Goal: Check status

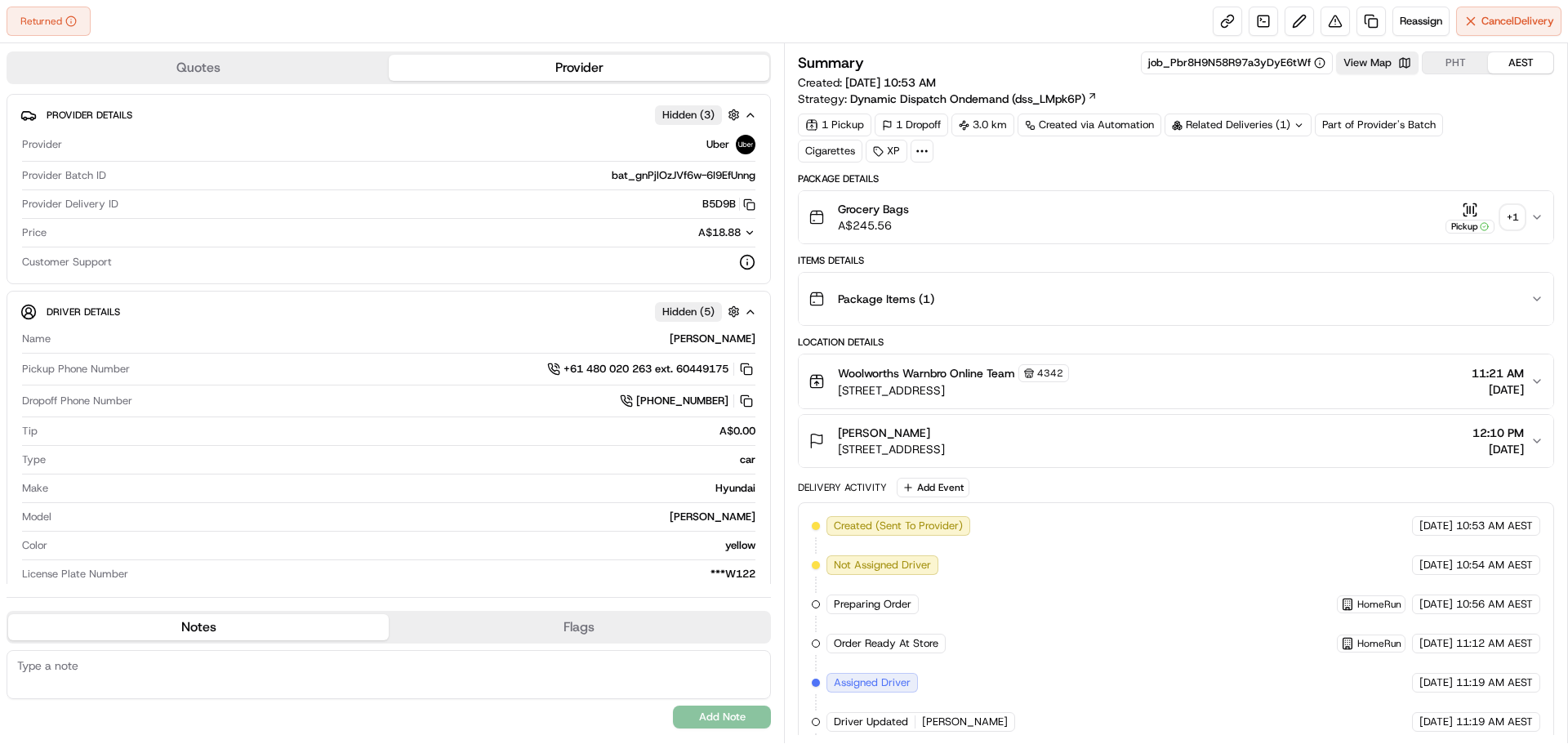
click at [1512, 214] on div "+ 1" at bounding box center [1513, 217] width 23 height 23
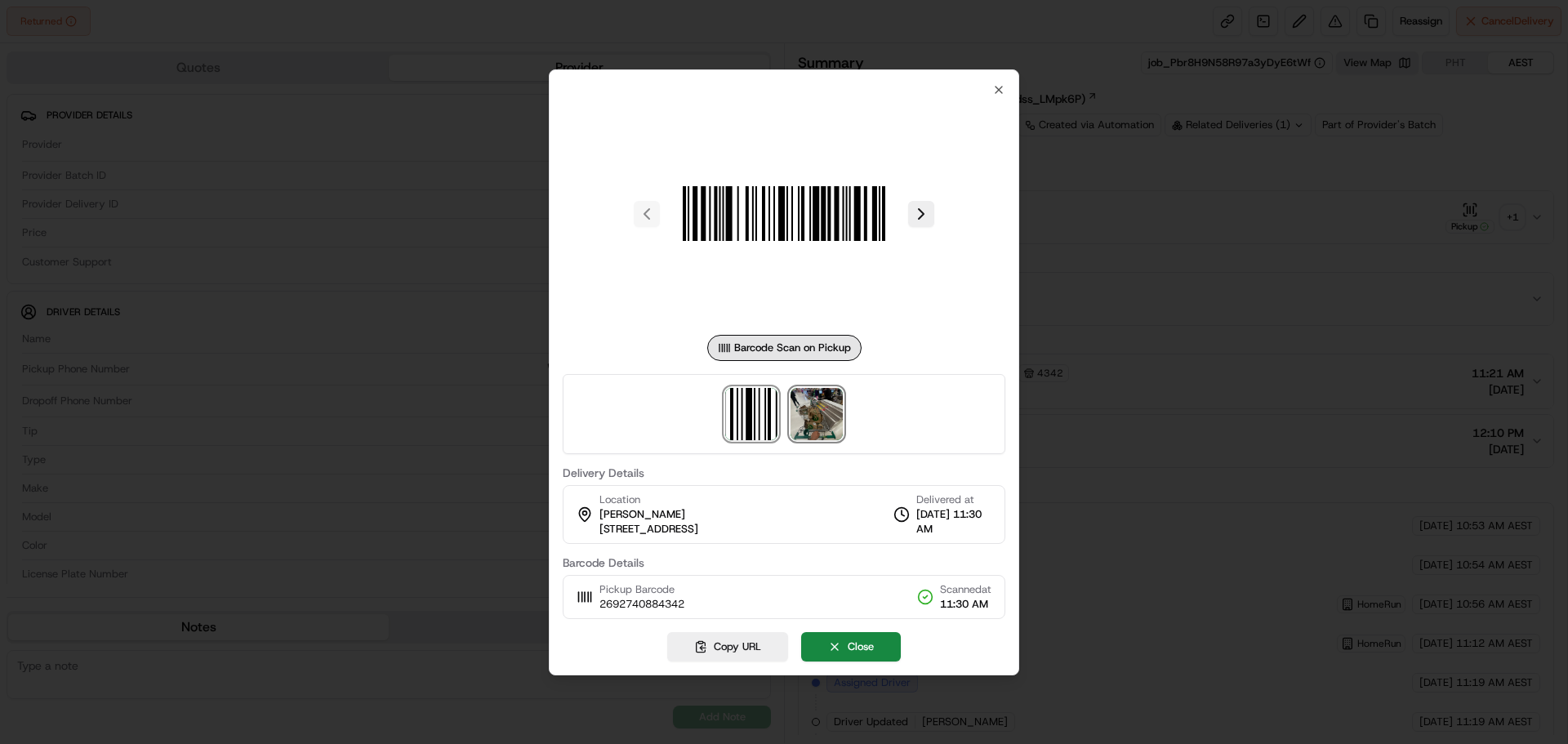
click at [801, 421] on img at bounding box center [816, 414] width 52 height 52
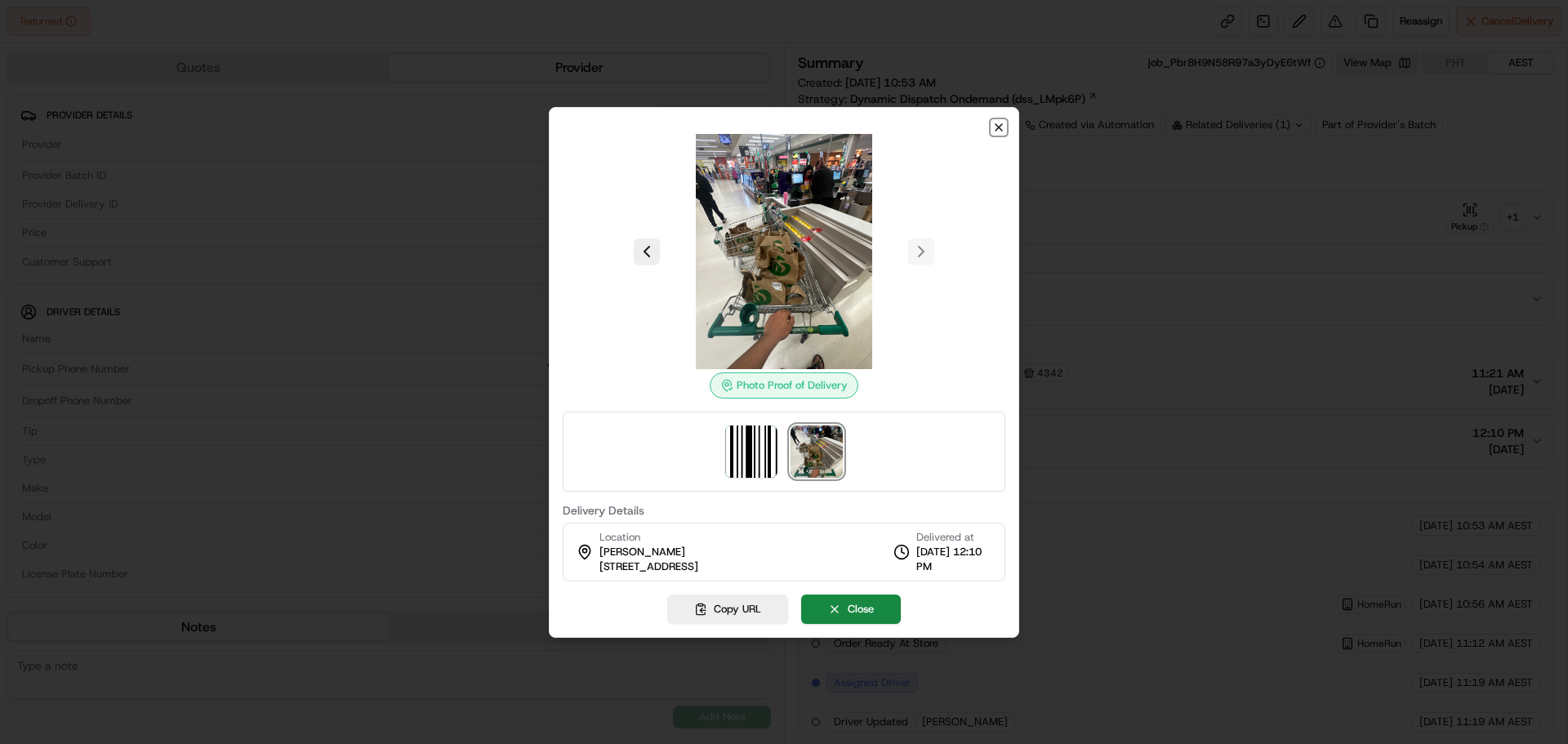
click at [1000, 131] on icon "button" at bounding box center [999, 127] width 13 height 13
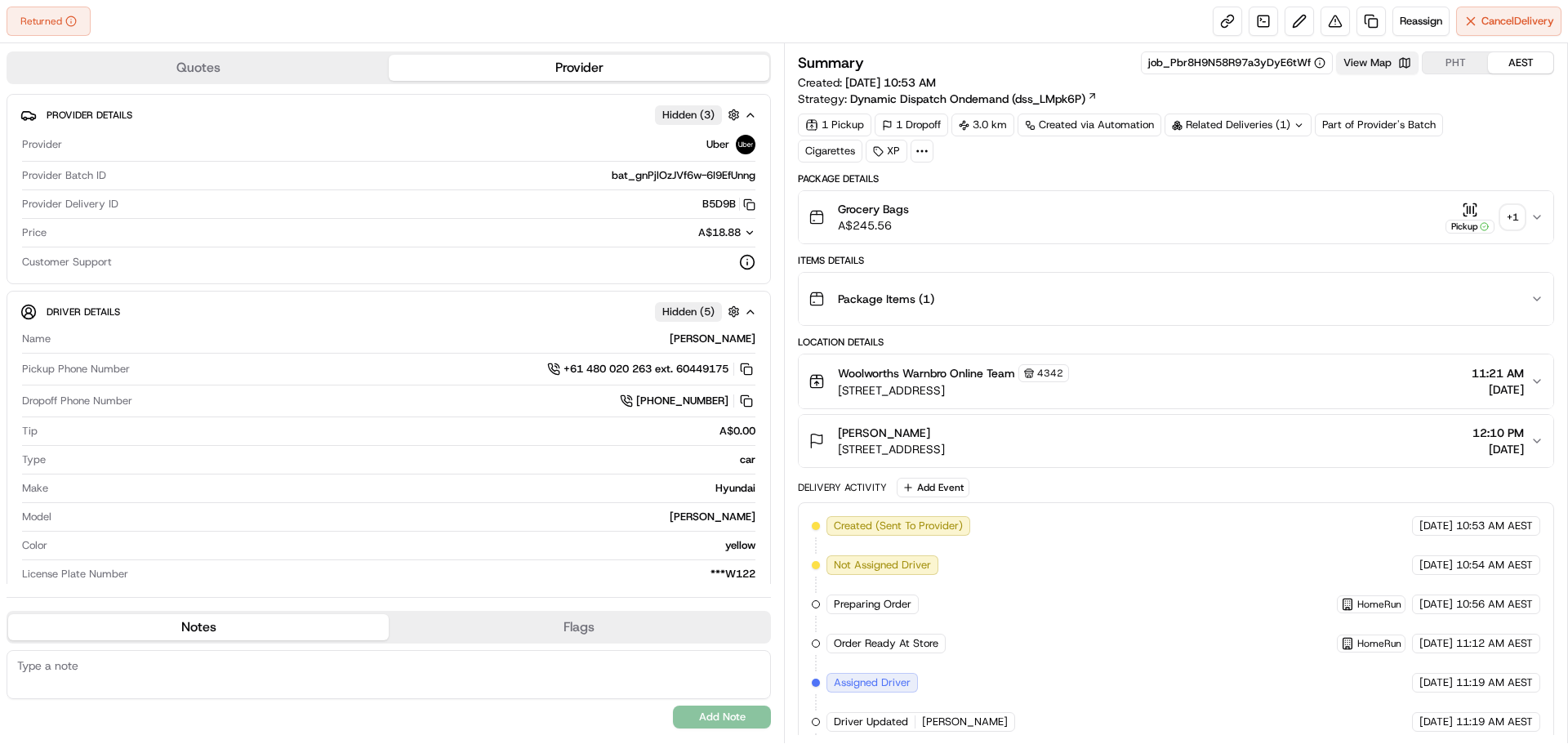
click at [1402, 65] on button "View Map" at bounding box center [1378, 63] width 83 height 23
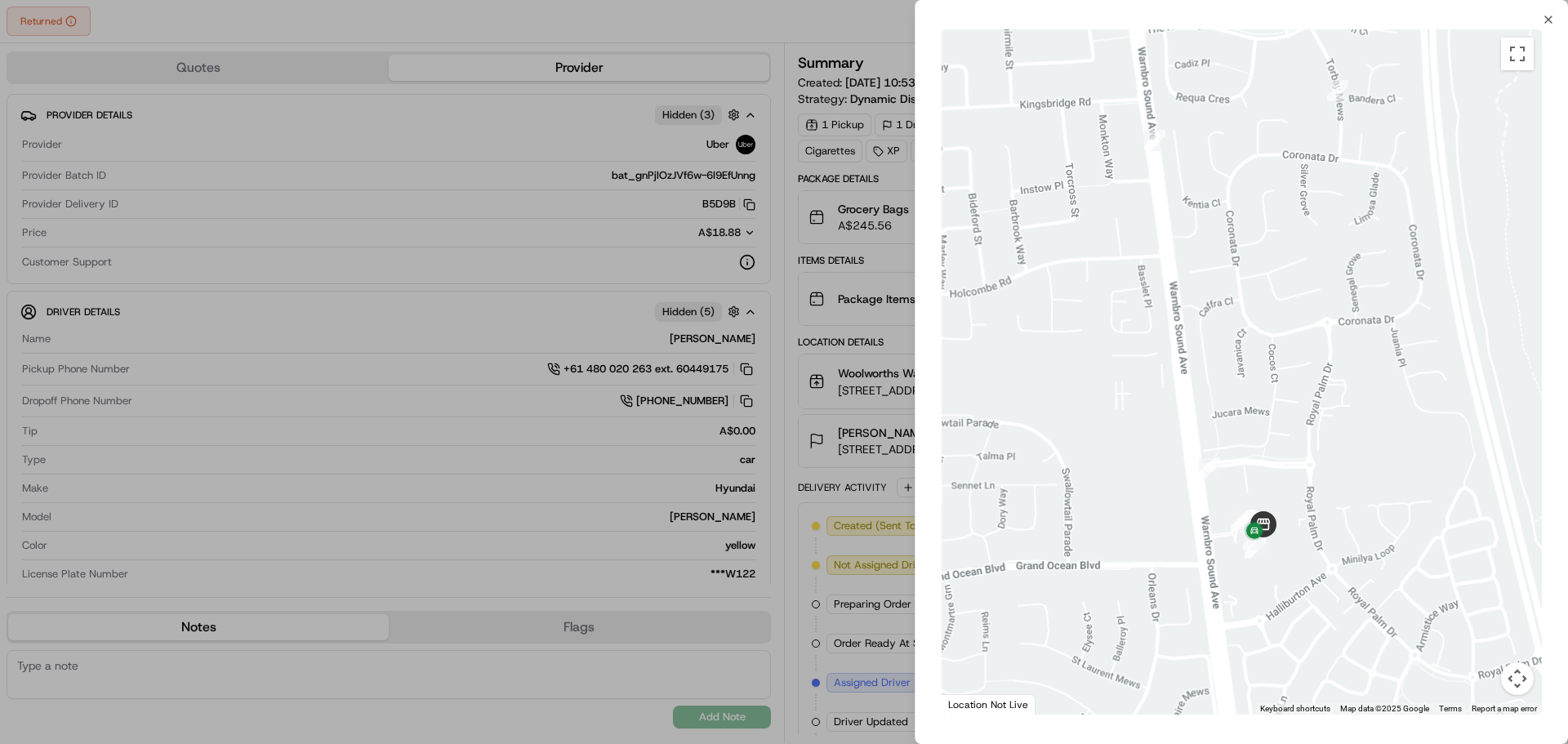
drag, startPoint x: 1285, startPoint y: 545, endPoint x: 1320, endPoint y: 423, distance: 126.9
click at [1320, 423] on div at bounding box center [1242, 372] width 600 height 686
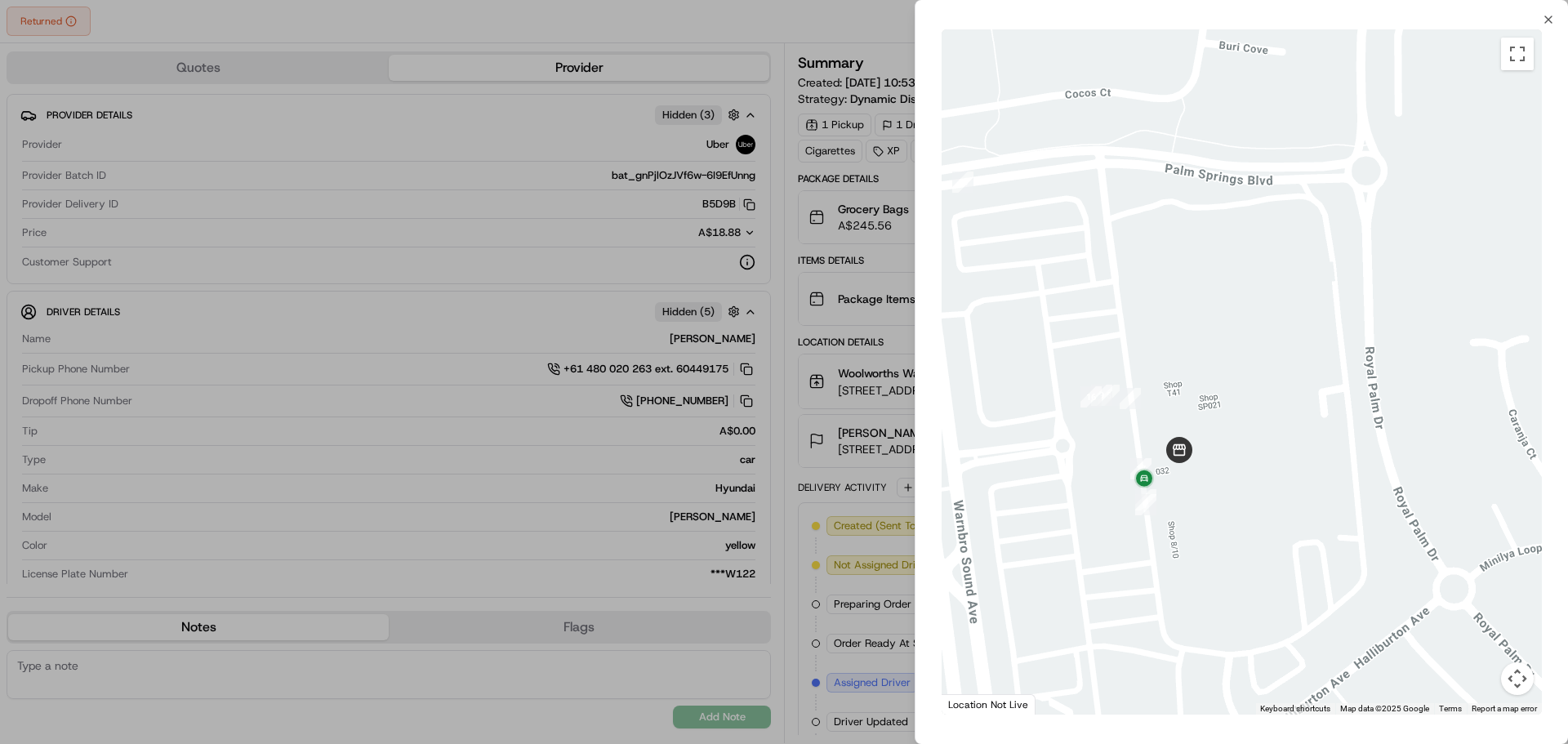
click at [1541, 17] on div "Close ← Move left → Move right ↑ Move up ↓ Move down + Zoom in - Zoom out Home …" at bounding box center [1242, 372] width 654 height 744
click at [1544, 17] on icon "button" at bounding box center [1549, 19] width 13 height 13
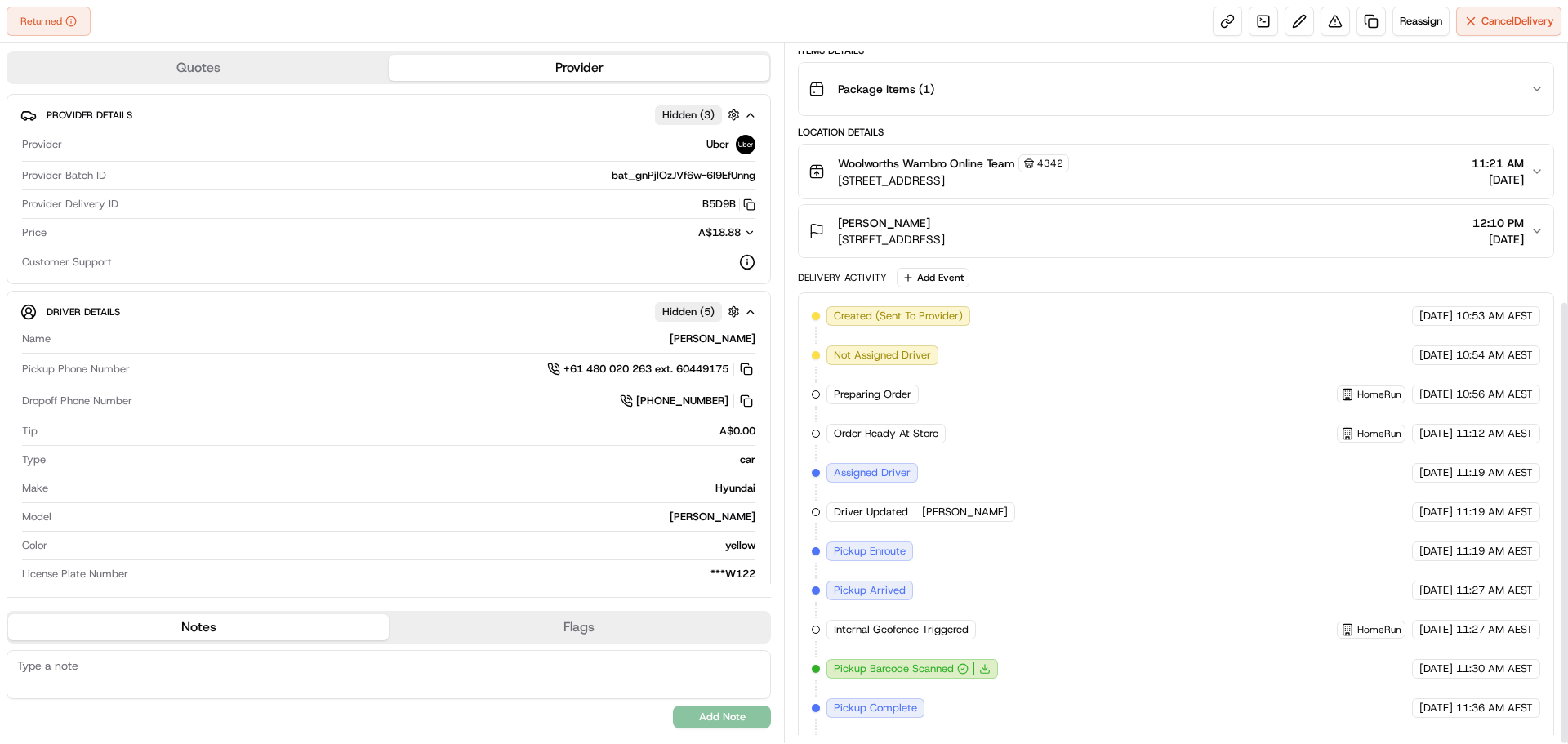
scroll to position [402, 0]
